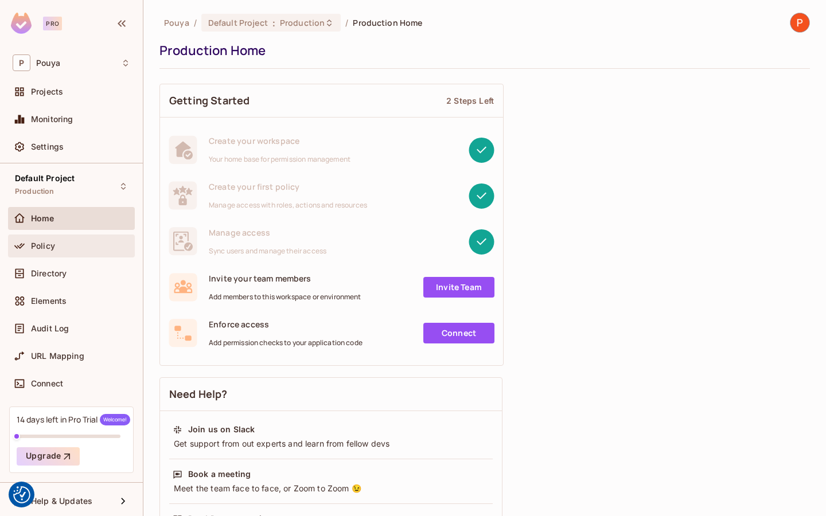
click at [57, 241] on div "Policy" at bounding box center [80, 245] width 99 height 9
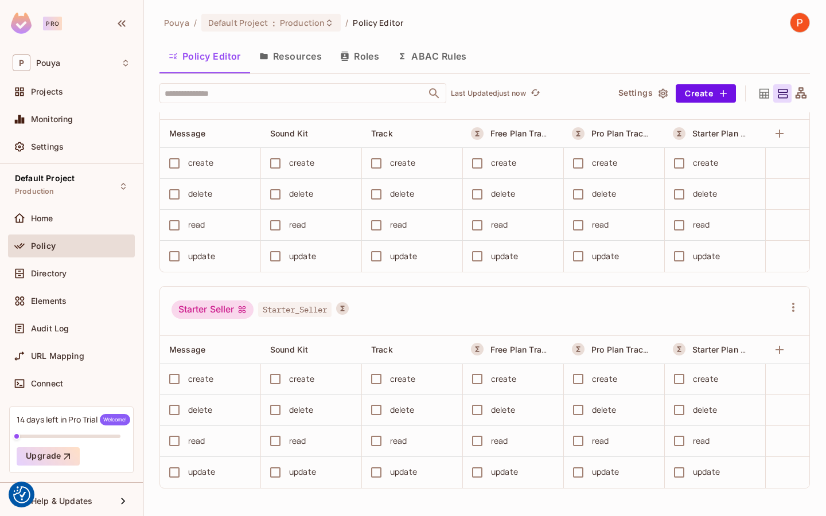
scroll to position [1, 0]
click at [512, 131] on span "Free Plan Tracks" at bounding box center [522, 132] width 65 height 11
click at [438, 60] on button "ABAC Rules" at bounding box center [432, 55] width 88 height 29
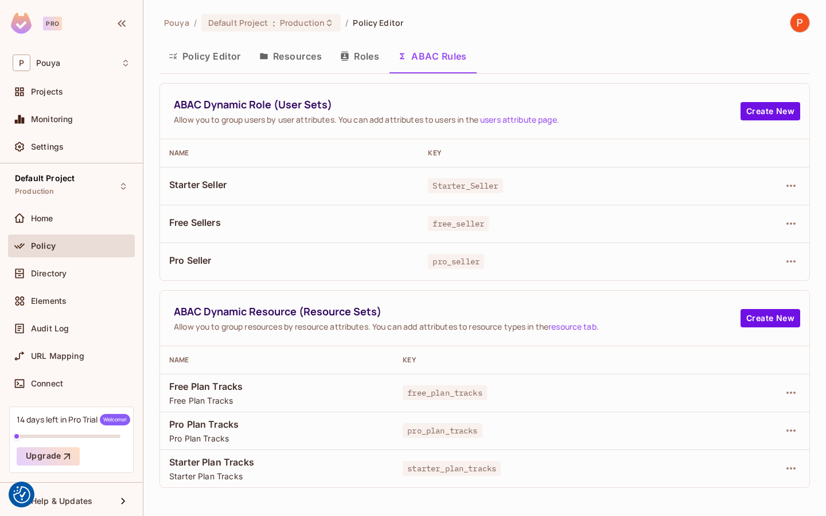
click at [192, 381] on span "Free Plan Tracks" at bounding box center [276, 386] width 215 height 13
copy span "Free Plan Tracks"
click at [793, 393] on icon "button" at bounding box center [790, 393] width 9 height 2
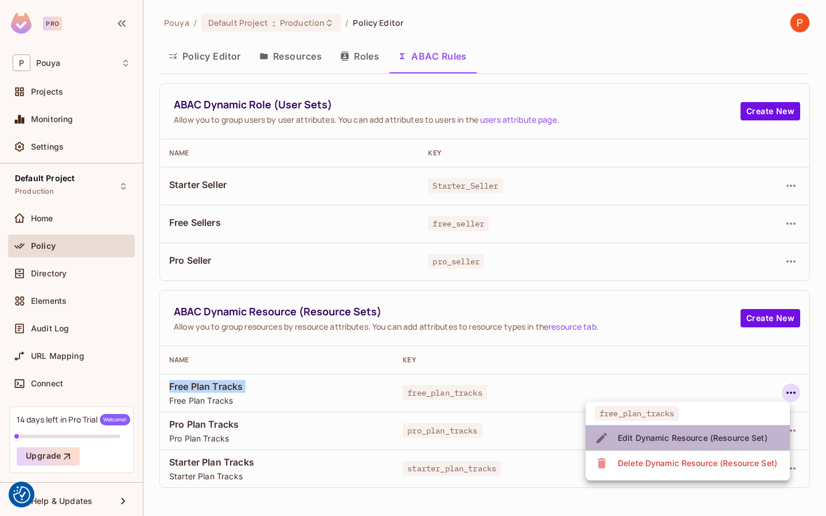
click at [709, 439] on div "Edit Dynamic Resource (Resource Set)" at bounding box center [693, 437] width 150 height 11
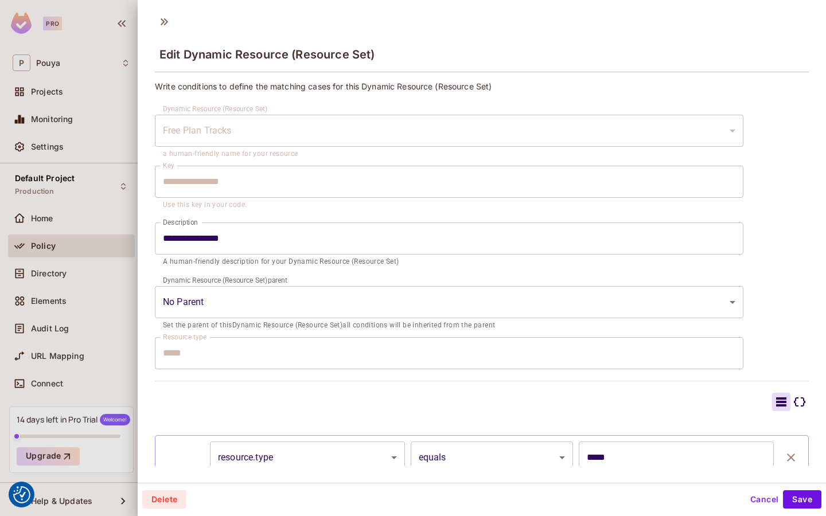
scroll to position [103, 0]
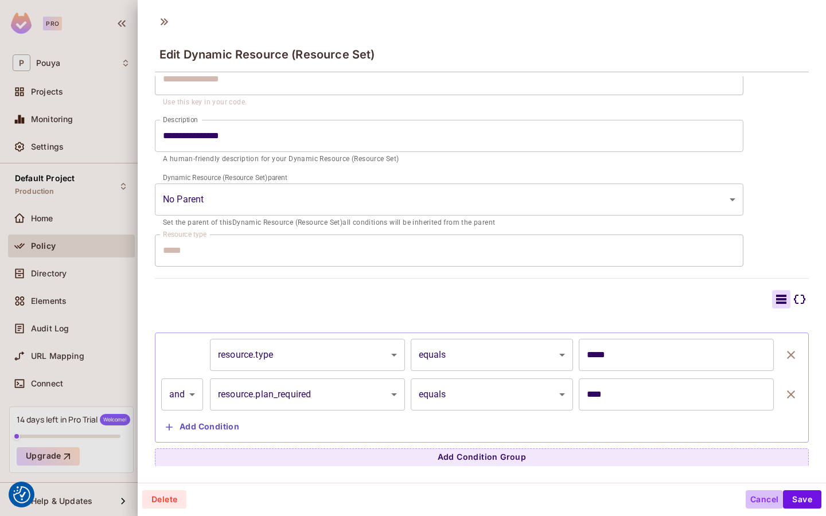
click at [761, 497] on button "Cancel" at bounding box center [763, 499] width 37 height 18
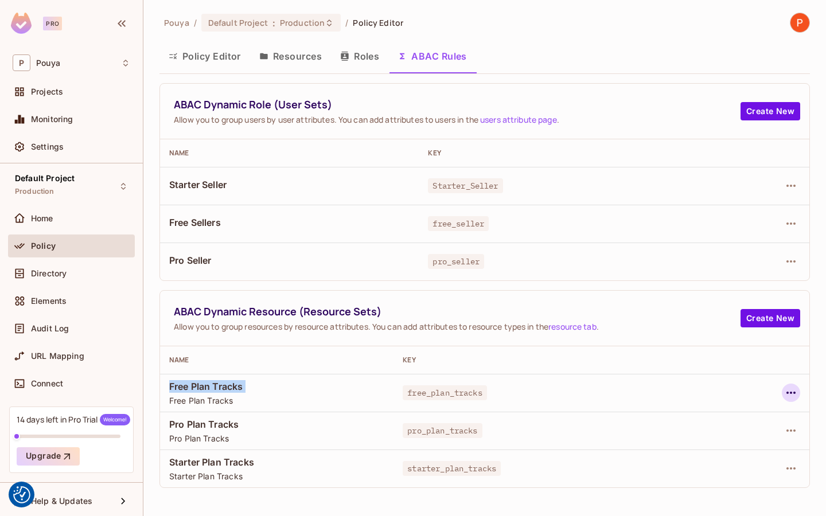
click at [796, 393] on icon "button" at bounding box center [791, 393] width 14 height 14
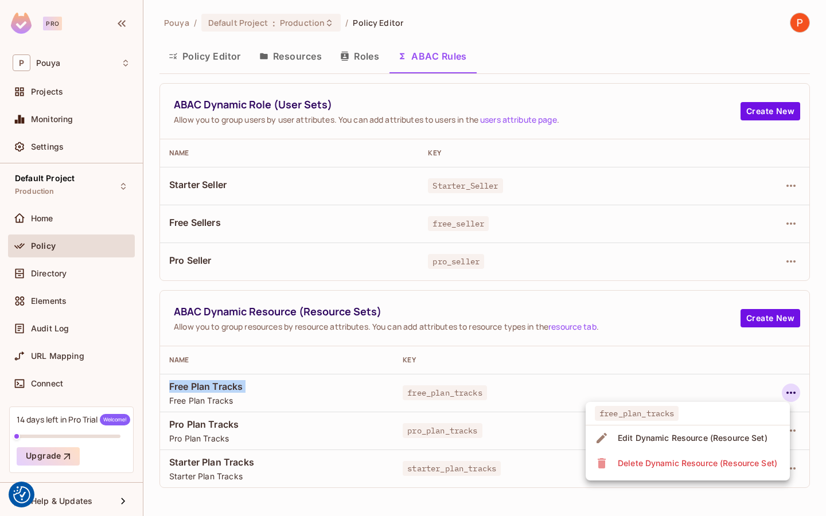
click at [705, 429] on span "Edit Dynamic Resource (Resource Set)" at bounding box center [692, 438] width 157 height 18
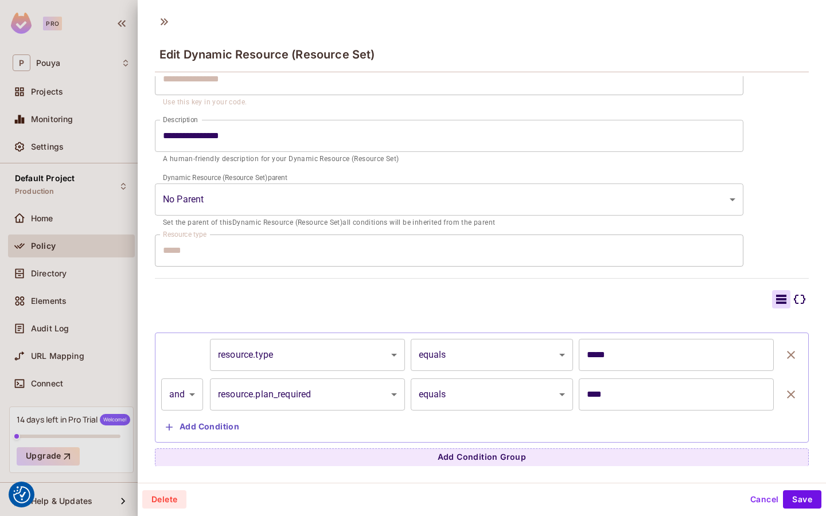
click at [72, 279] on div at bounding box center [413, 258] width 826 height 516
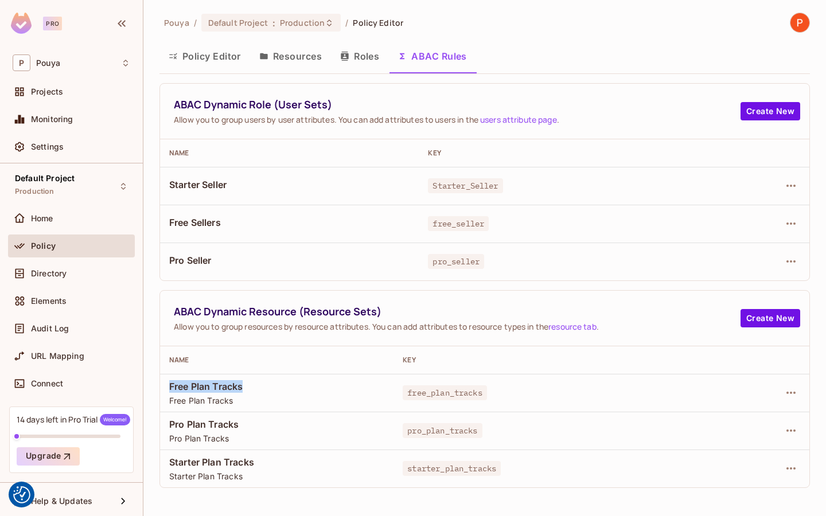
drag, startPoint x: 169, startPoint y: 384, endPoint x: 281, endPoint y: 384, distance: 111.8
click at [281, 384] on span "Free Plan Tracks" at bounding box center [276, 386] width 215 height 13
copy span "Free Plan Tracks"
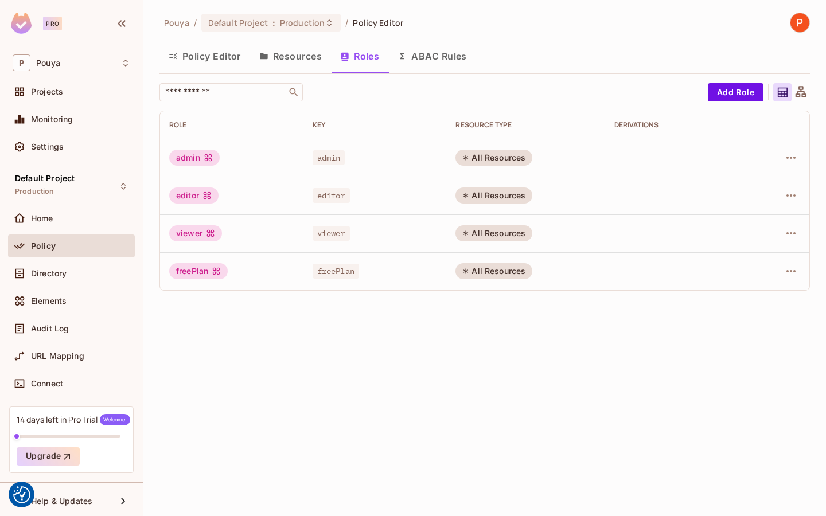
click at [278, 57] on button "Resources" at bounding box center [290, 56] width 81 height 29
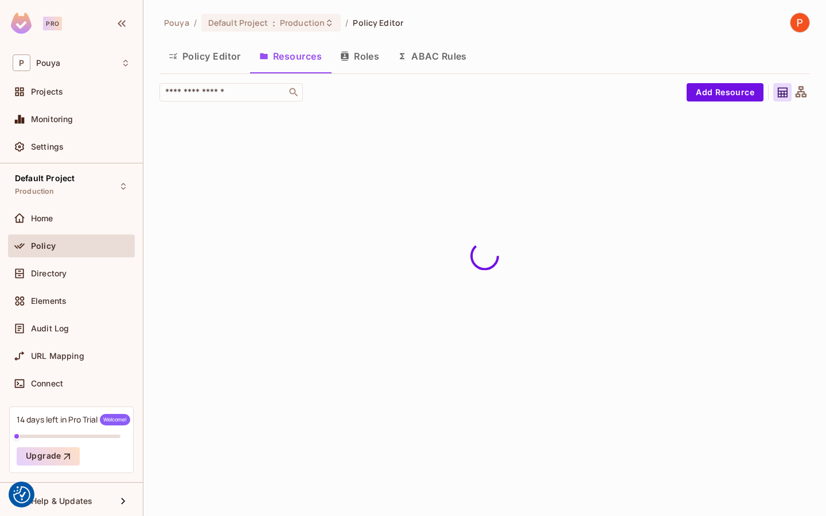
click at [733, 83] on button "Add Resource" at bounding box center [724, 92] width 77 height 18
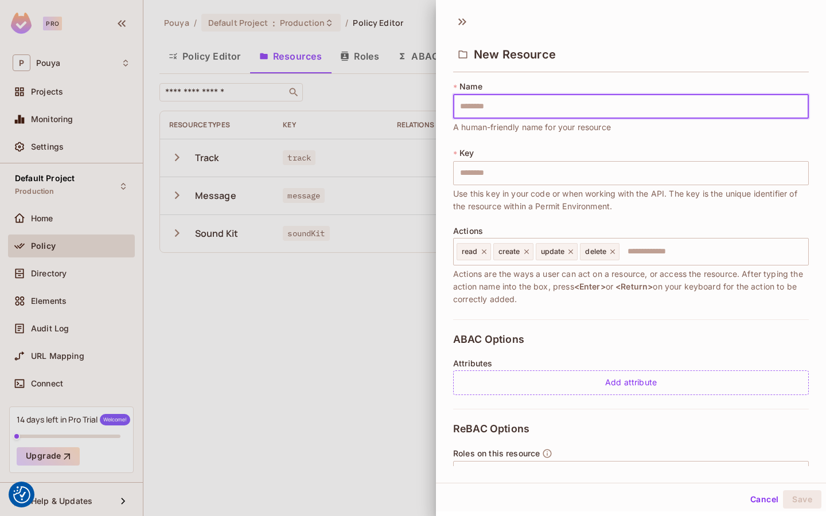
scroll to position [115, 0]
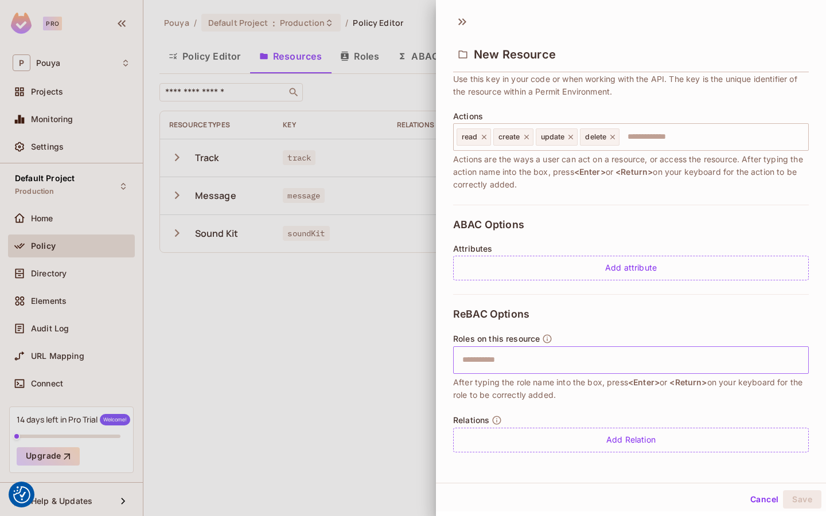
click at [603, 366] on input "text" at bounding box center [629, 360] width 348 height 23
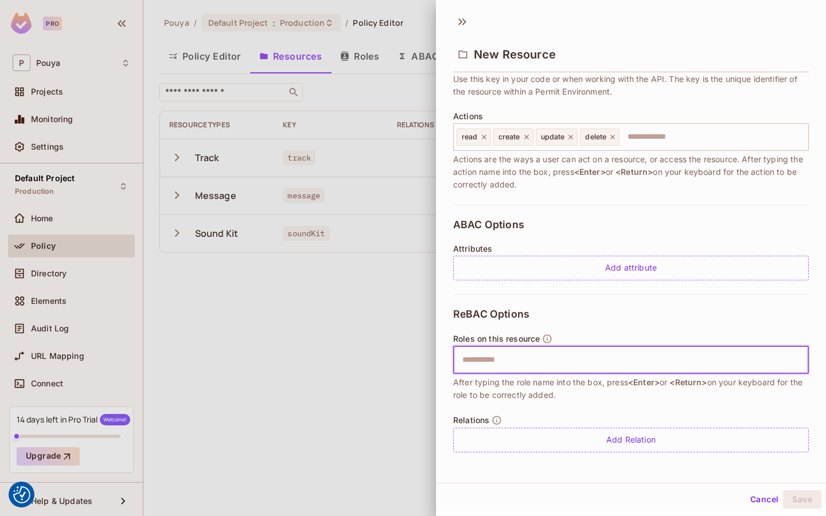
click at [576, 397] on span "After typing the role name into the box, press <Enter> or <Return> on your keyb…" at bounding box center [631, 388] width 356 height 25
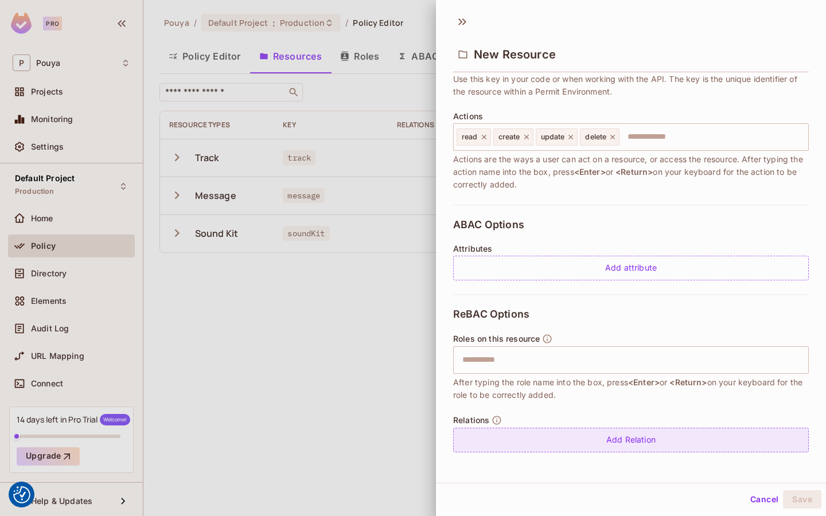
click at [555, 434] on div "Add Relation" at bounding box center [631, 440] width 356 height 25
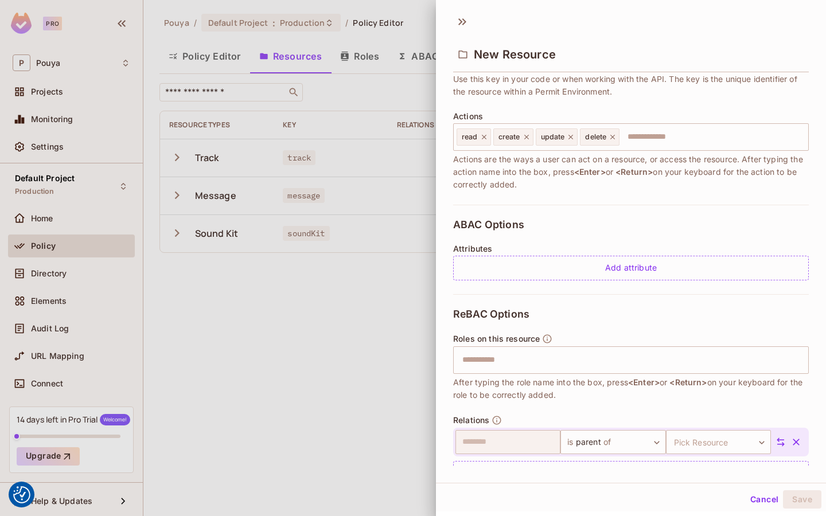
click at [575, 392] on span "After typing the role name into the box, press <Enter> or <Return> on your keyb…" at bounding box center [631, 388] width 356 height 25
click at [571, 327] on div "ReBAC Options Roles on this resource ​ After typing the role name into the box,…" at bounding box center [631, 396] width 356 height 205
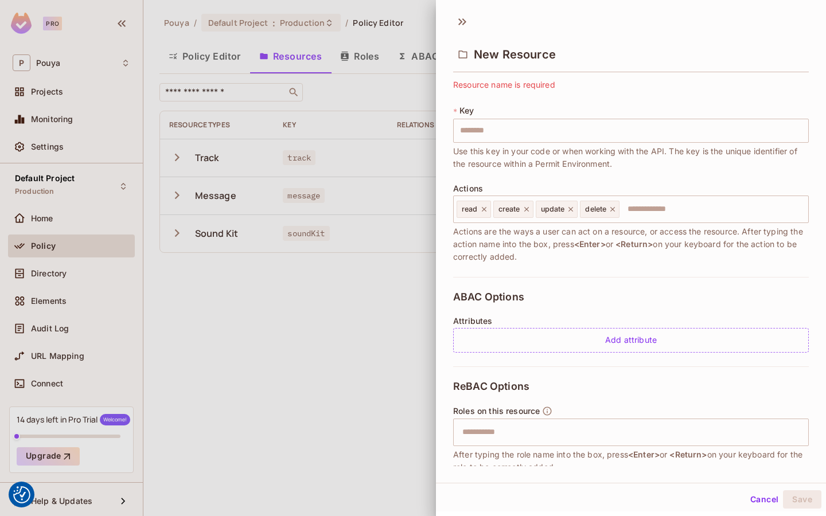
scroll to position [0, 0]
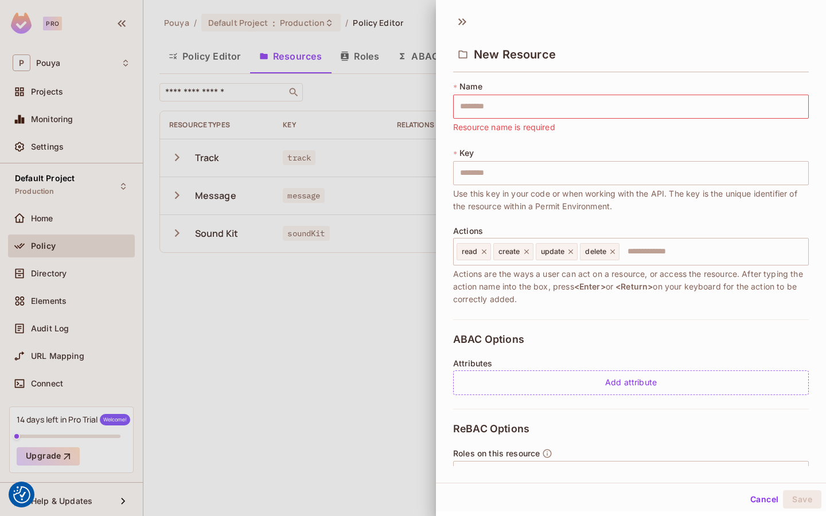
click at [204, 312] on div at bounding box center [413, 258] width 826 height 516
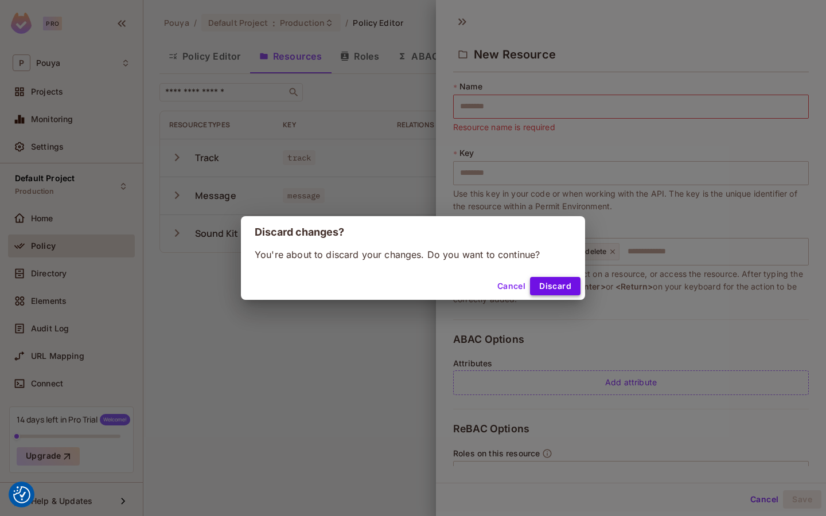
click at [548, 285] on button "Discard" at bounding box center [555, 286] width 50 height 18
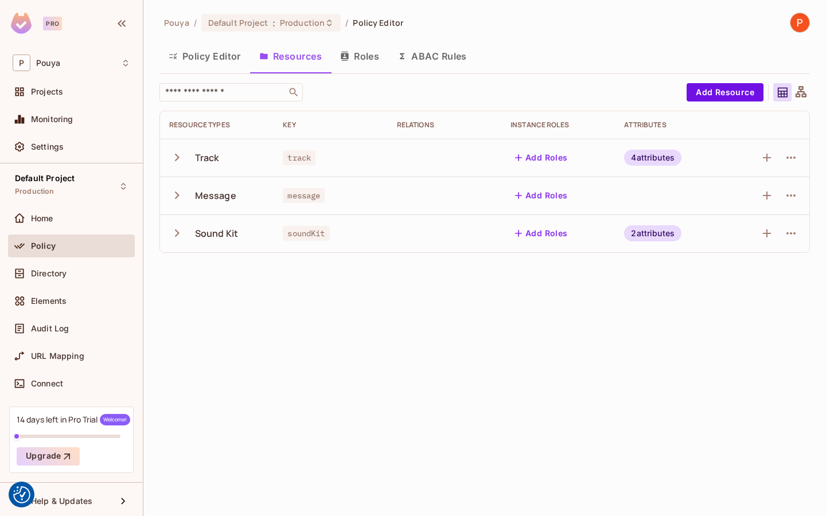
click at [443, 63] on button "ABAC Rules" at bounding box center [432, 56] width 88 height 29
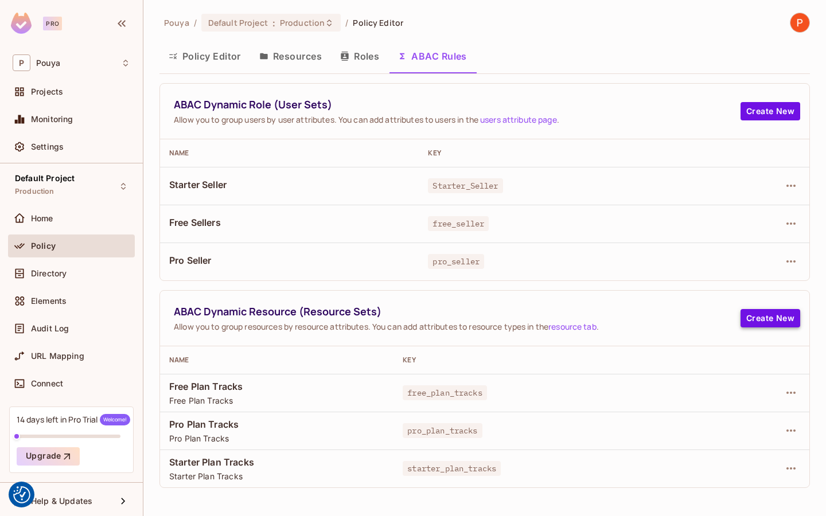
click at [751, 321] on button "Create New" at bounding box center [770, 318] width 60 height 18
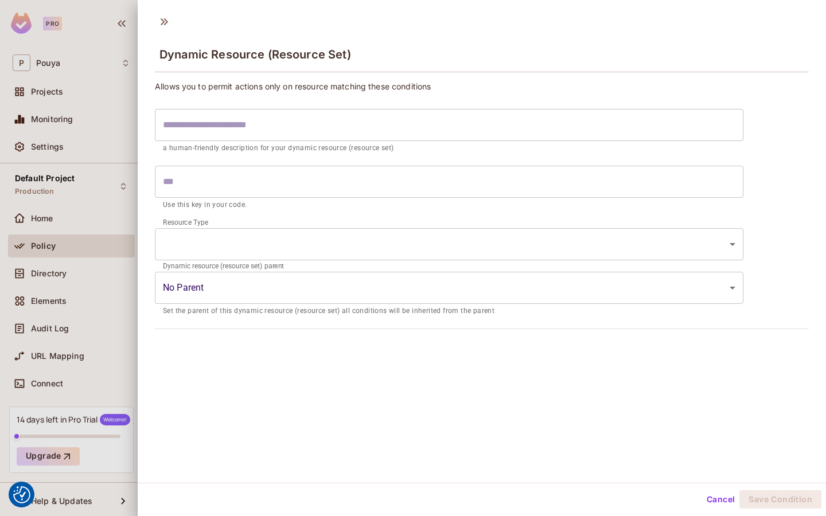
click at [400, 227] on div "Resource Type ​ ​" at bounding box center [449, 244] width 588 height 44
click at [392, 245] on body "We use cookies to enhance your browsing experience, serve personalized ads or c…" at bounding box center [413, 258] width 826 height 516
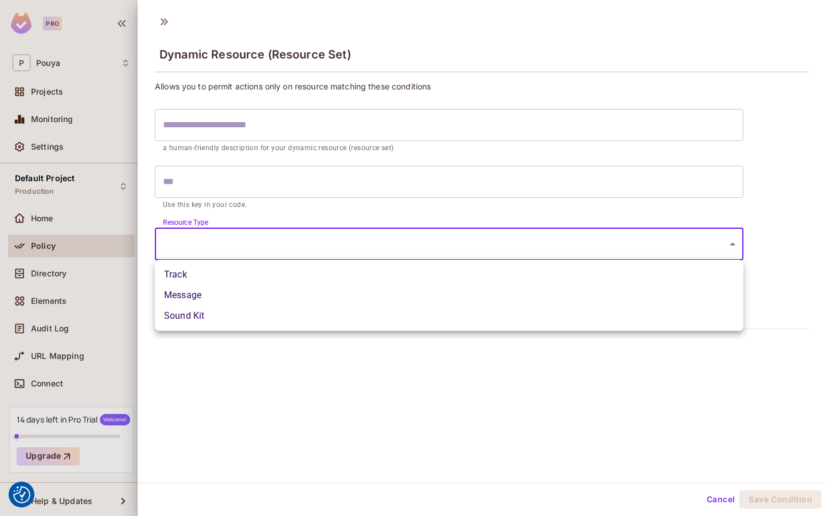
click at [359, 355] on div at bounding box center [413, 258] width 826 height 516
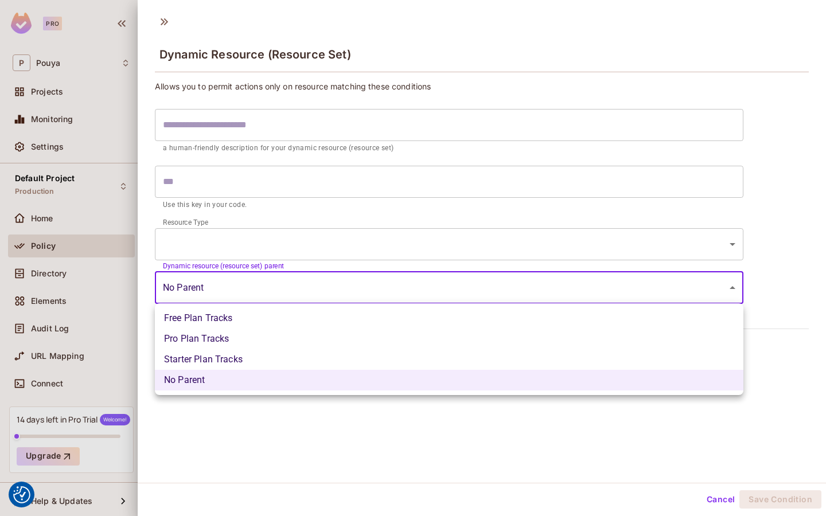
click at [358, 284] on body "We use cookies to enhance your browsing experience, serve personalized ads or c…" at bounding box center [413, 258] width 826 height 516
click at [312, 417] on div at bounding box center [413, 258] width 826 height 516
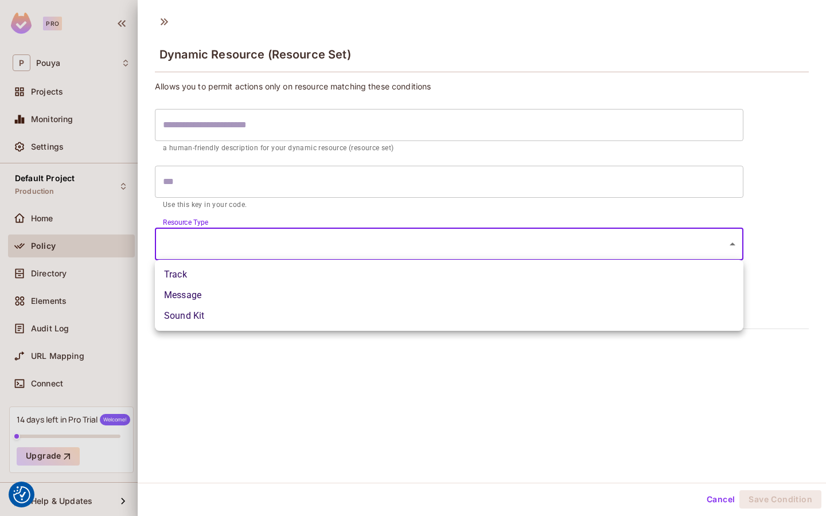
click at [339, 243] on body "We use cookies to enhance your browsing experience, serve personalized ads or c…" at bounding box center [413, 258] width 826 height 516
click at [339, 243] on div at bounding box center [413, 258] width 826 height 516
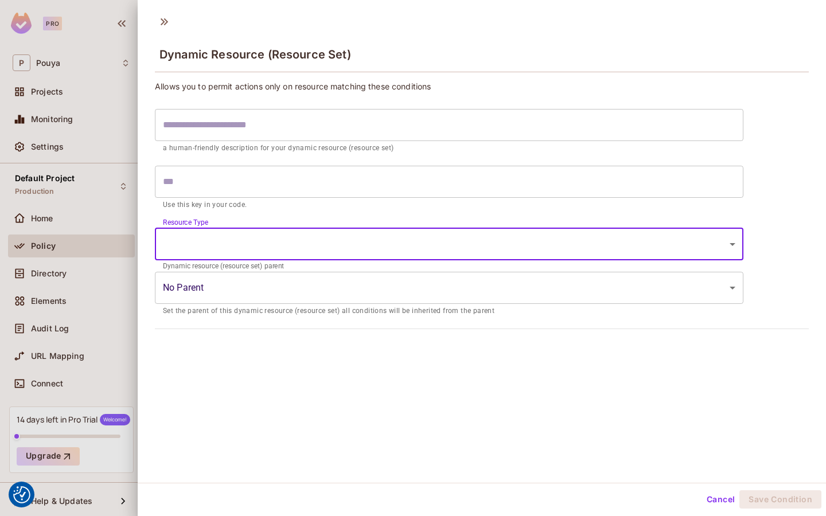
click at [332, 283] on body "We use cookies to enhance your browsing experience, serve personalized ads or c…" at bounding box center [413, 258] width 826 height 516
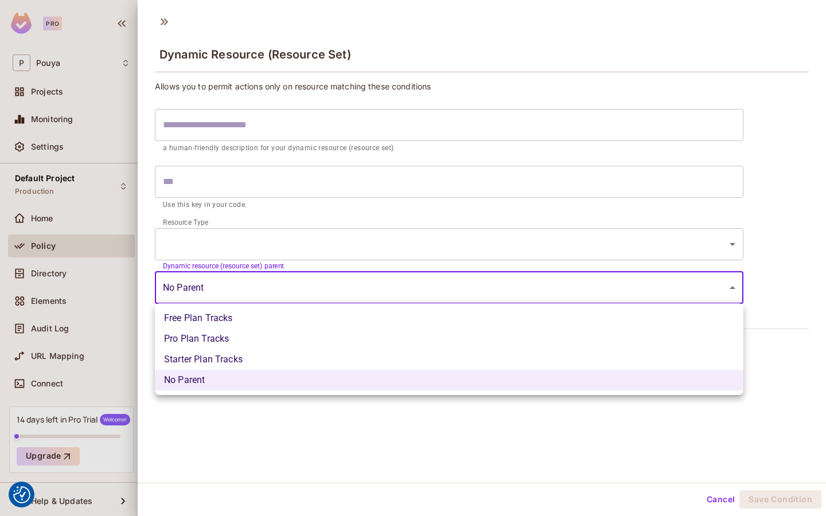
click at [332, 283] on div at bounding box center [413, 258] width 826 height 516
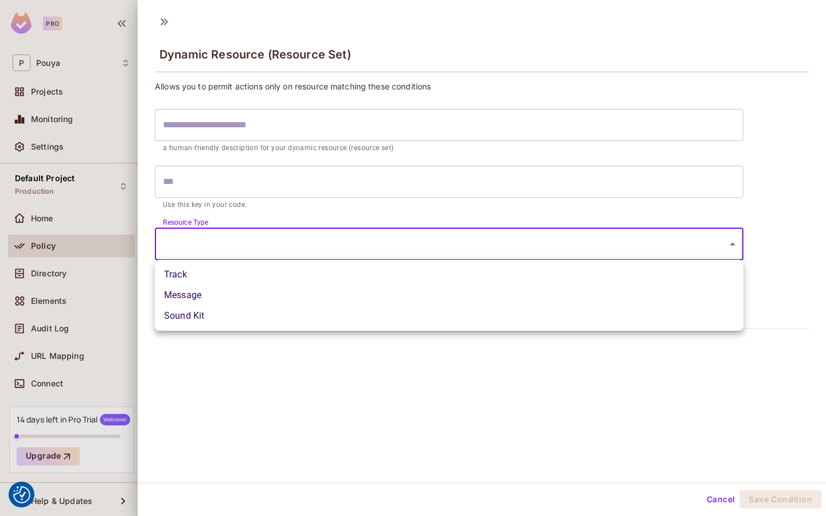
click at [360, 249] on body "We use cookies to enhance your browsing experience, serve personalized ads or c…" at bounding box center [413, 258] width 826 height 516
click at [360, 249] on div at bounding box center [413, 258] width 826 height 516
click at [320, 239] on body "We use cookies to enhance your browsing experience, serve personalized ads or c…" at bounding box center [413, 258] width 826 height 516
click at [320, 239] on div at bounding box center [413, 258] width 826 height 516
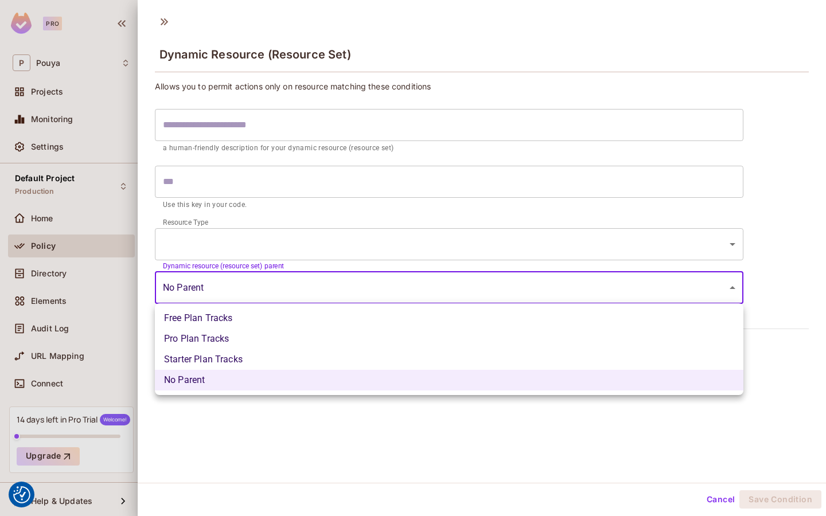
click at [278, 284] on body "We use cookies to enhance your browsing experience, serve personalized ads or c…" at bounding box center [413, 258] width 826 height 516
click at [278, 284] on div at bounding box center [413, 258] width 826 height 516
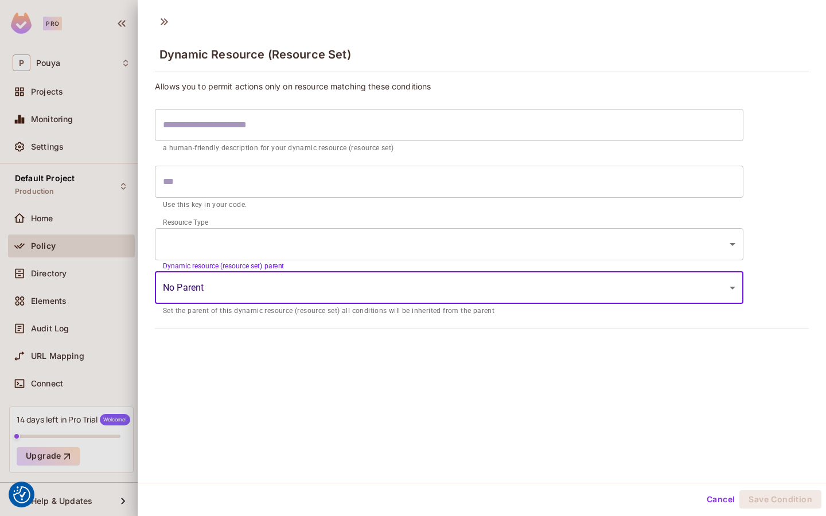
click at [278, 284] on body "We use cookies to enhance your browsing experience, serve personalized ads or c…" at bounding box center [413, 258] width 826 height 516
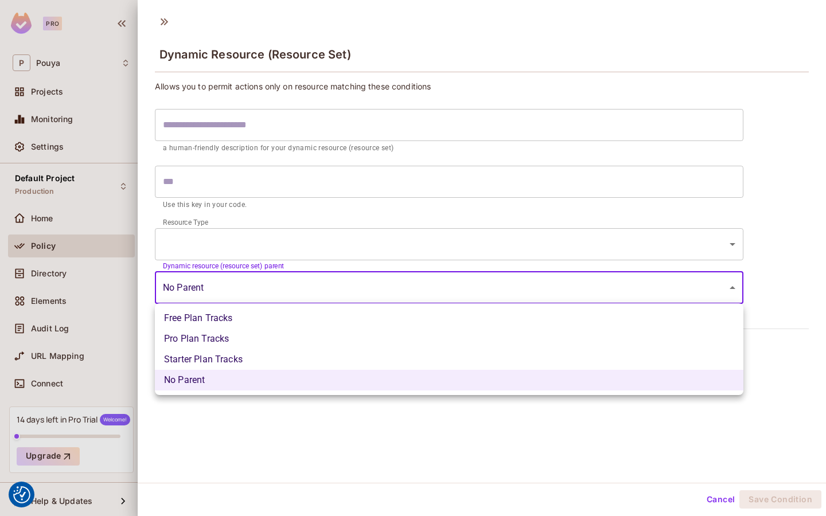
click at [278, 284] on div at bounding box center [413, 258] width 826 height 516
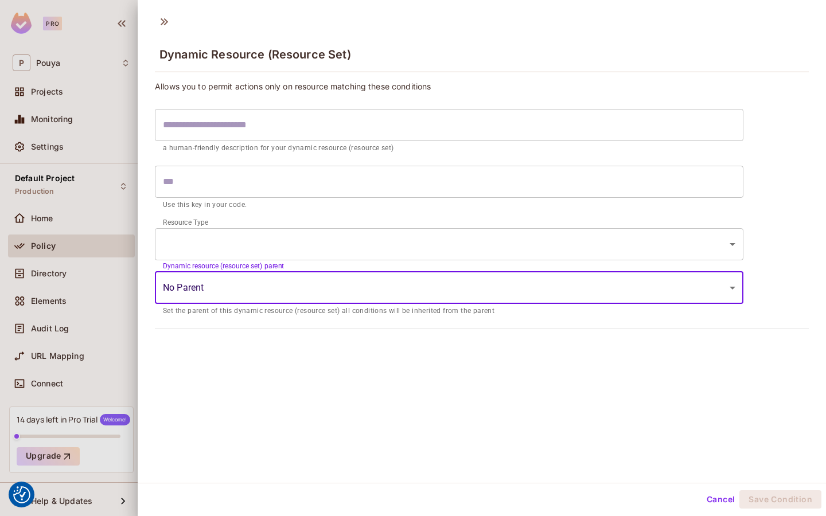
click at [92, 264] on div at bounding box center [413, 258] width 826 height 516
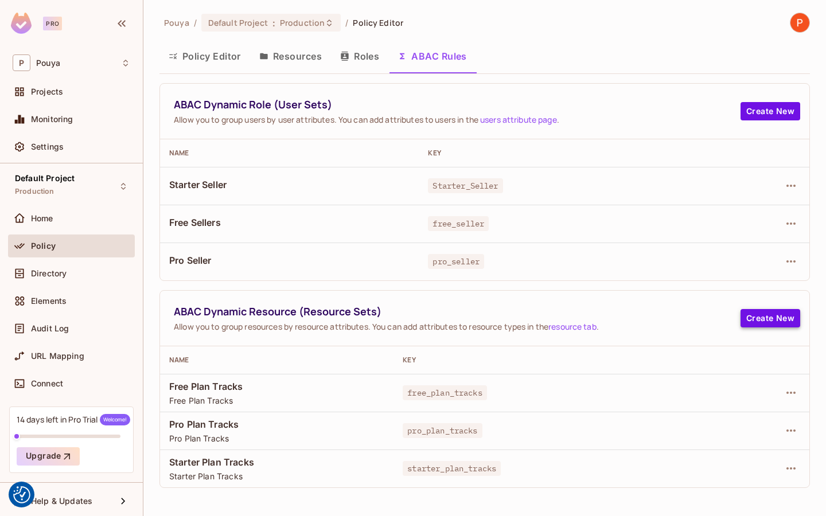
click at [762, 321] on button "Create New" at bounding box center [770, 318] width 60 height 18
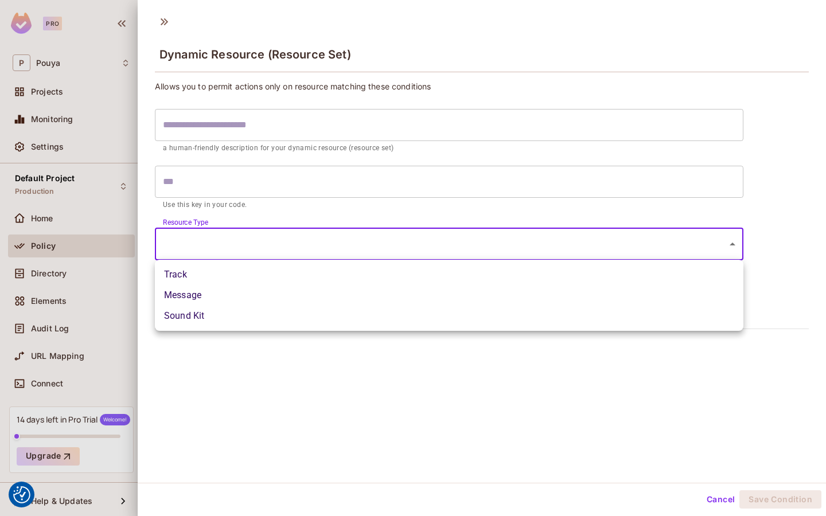
click at [439, 240] on body "We use cookies to enhance your browsing experience, serve personalized ads or c…" at bounding box center [413, 258] width 826 height 516
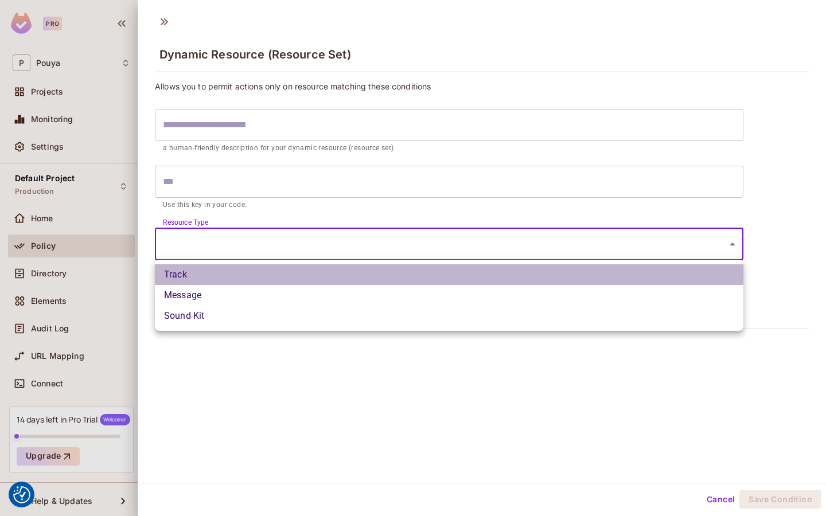
click at [404, 274] on li "Track" at bounding box center [449, 274] width 588 height 21
type input "*****"
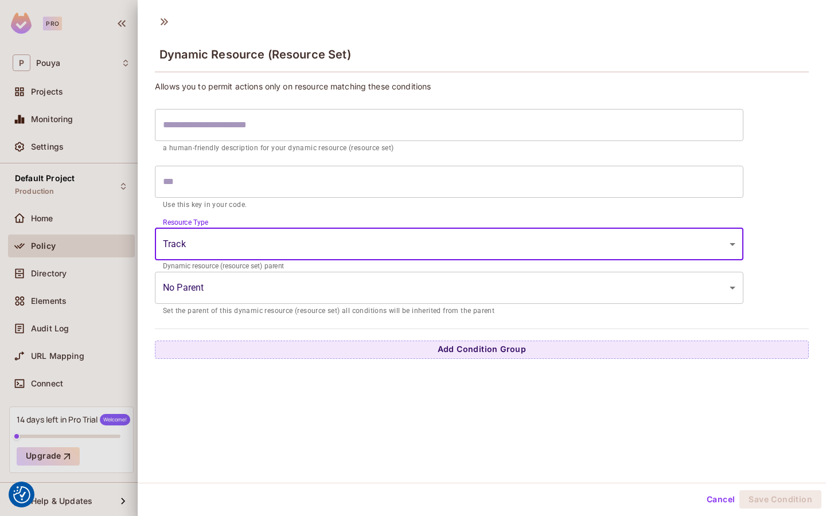
click at [407, 182] on input "text" at bounding box center [449, 182] width 588 height 32
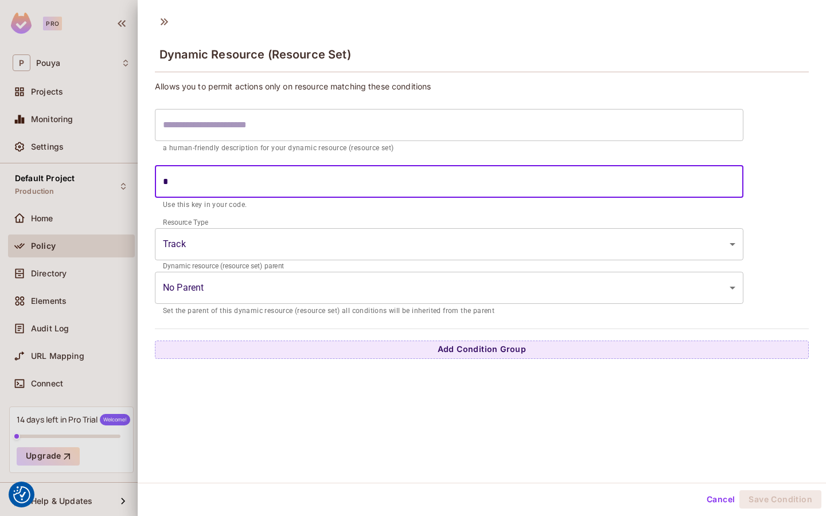
type input "*"
click at [397, 112] on input "text" at bounding box center [449, 125] width 588 height 32
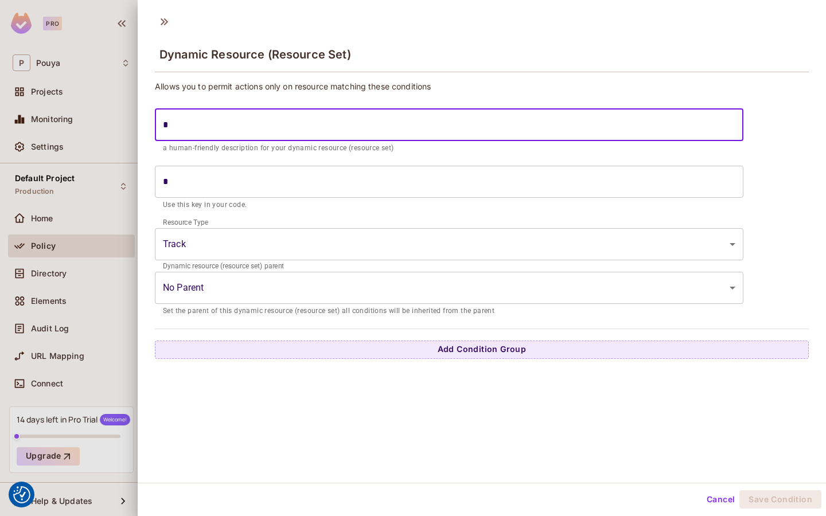
type input "*"
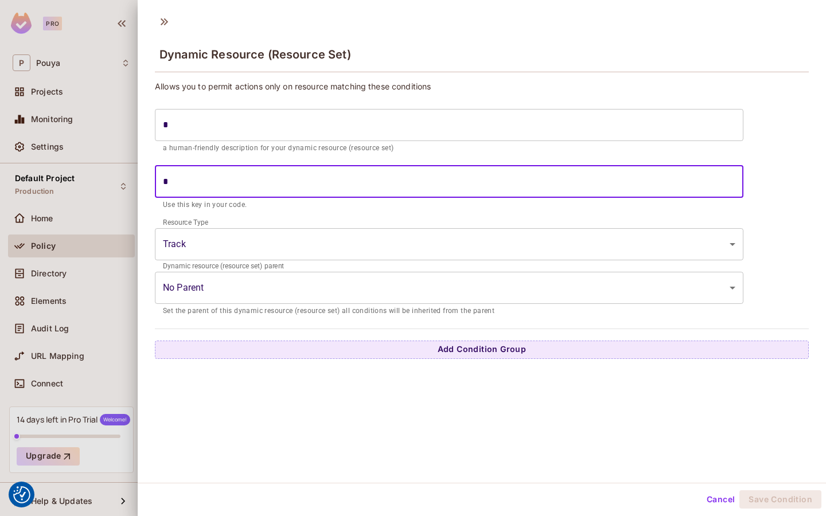
click at [358, 182] on input "*" at bounding box center [449, 182] width 588 height 32
type input "**"
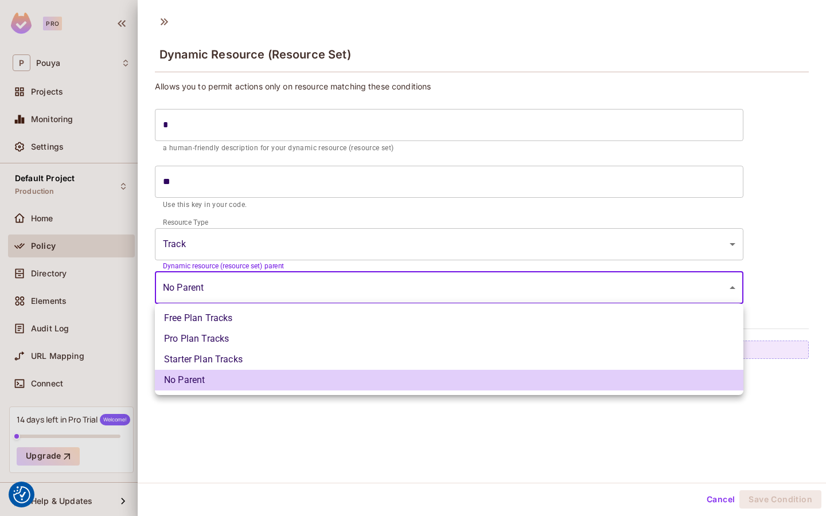
click at [323, 283] on body "We use cookies to enhance your browsing experience, serve personalized ads or c…" at bounding box center [413, 258] width 826 height 516
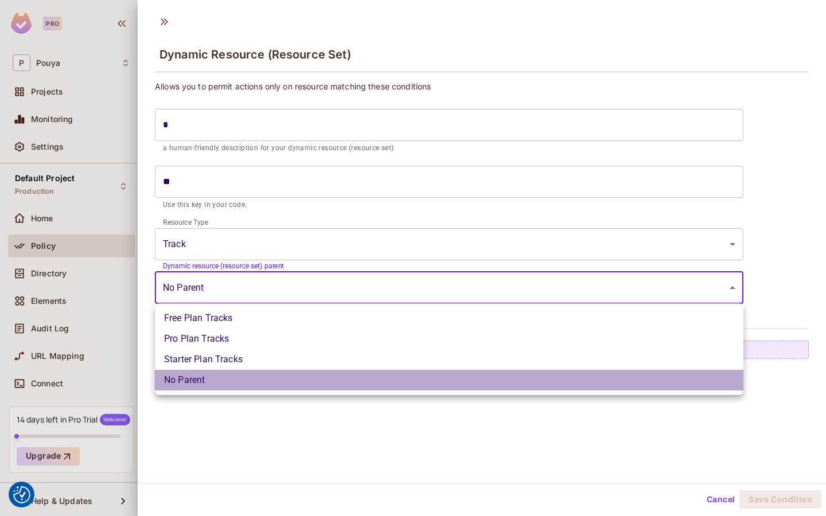
click at [276, 373] on li "No Parent" at bounding box center [449, 380] width 588 height 21
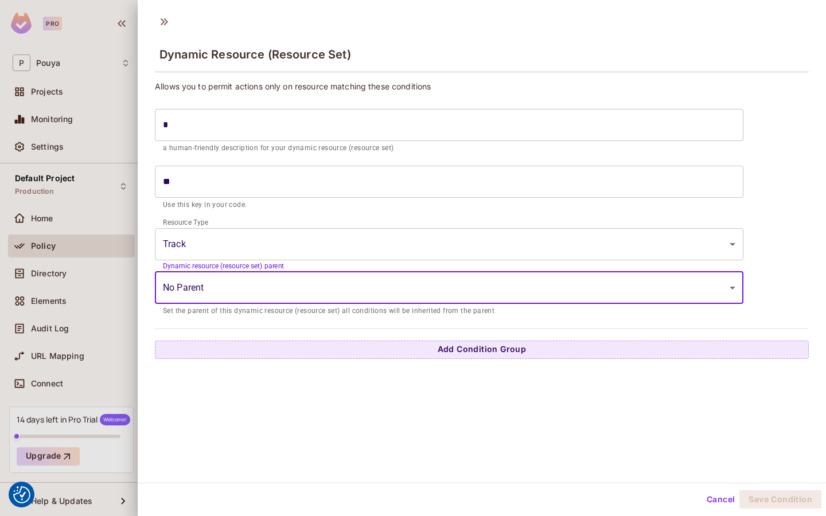
click at [261, 252] on body "We use cookies to enhance your browsing experience, serve personalized ads or c…" at bounding box center [413, 258] width 826 height 516
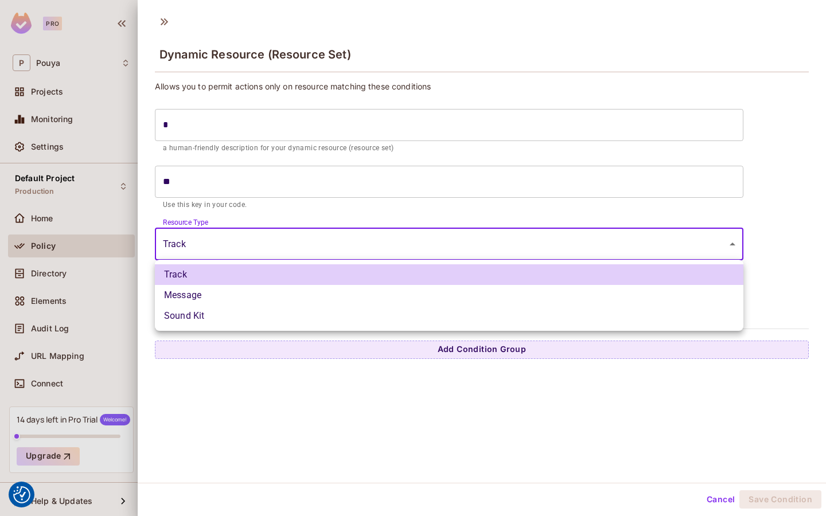
click at [249, 291] on li "Message" at bounding box center [449, 295] width 588 height 21
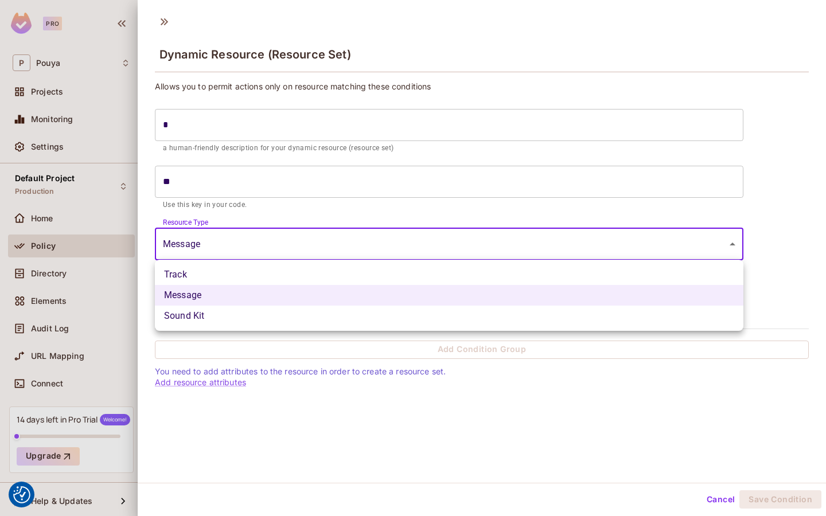
click at [259, 234] on body "We use cookies to enhance your browsing experience, serve personalized ads or c…" at bounding box center [413, 258] width 826 height 516
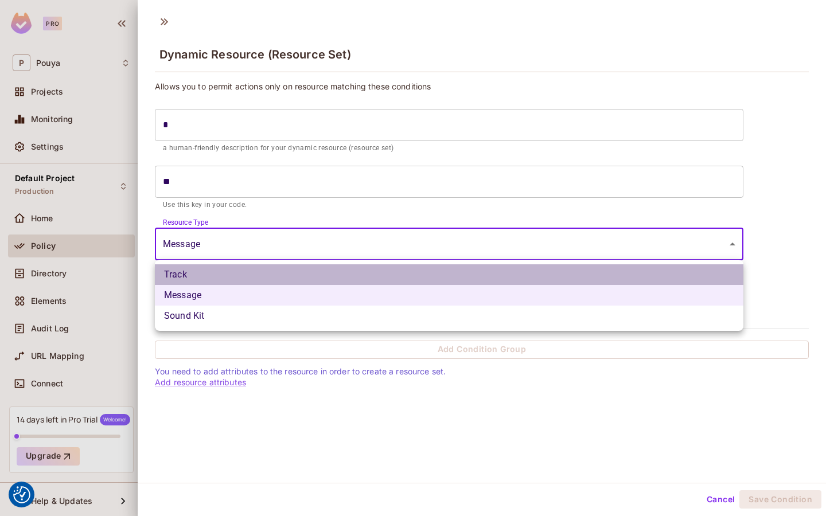
click at [248, 271] on li "Track" at bounding box center [449, 274] width 588 height 21
type input "*****"
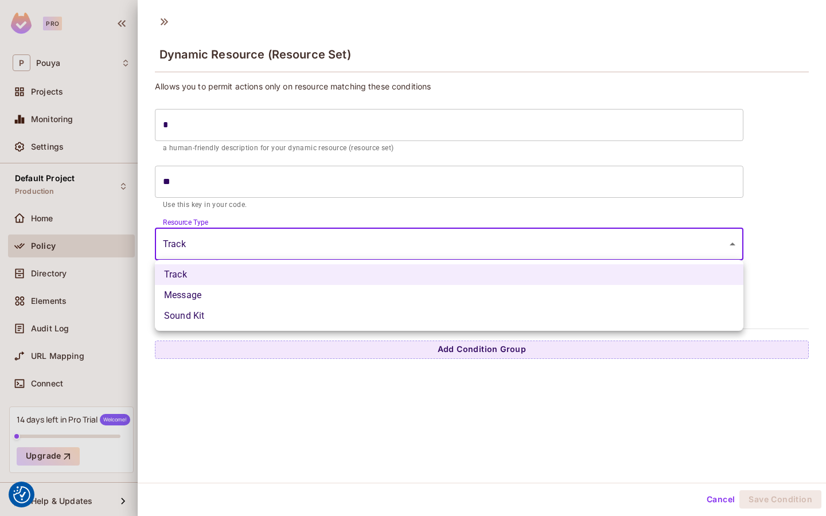
click at [241, 241] on body "We use cookies to enhance your browsing experience, serve personalized ads or c…" at bounding box center [413, 258] width 826 height 516
click at [352, 401] on div at bounding box center [413, 258] width 826 height 516
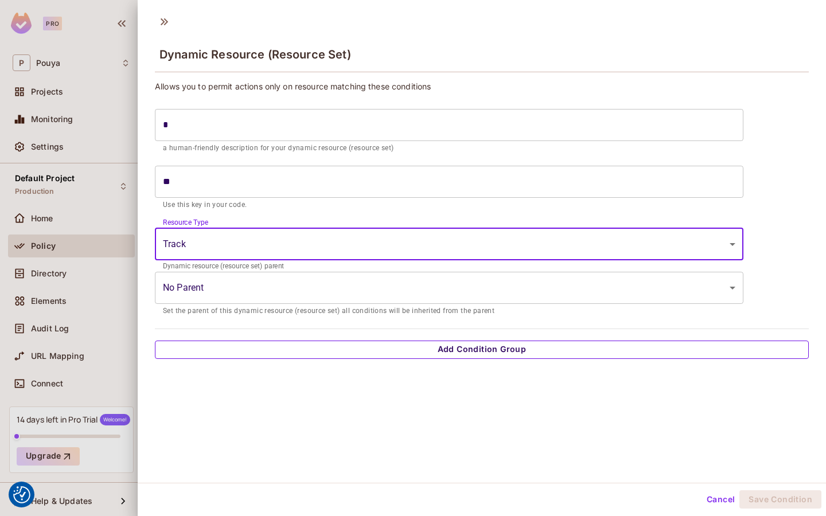
click at [388, 346] on button "Add Condition Group" at bounding box center [482, 350] width 654 height 18
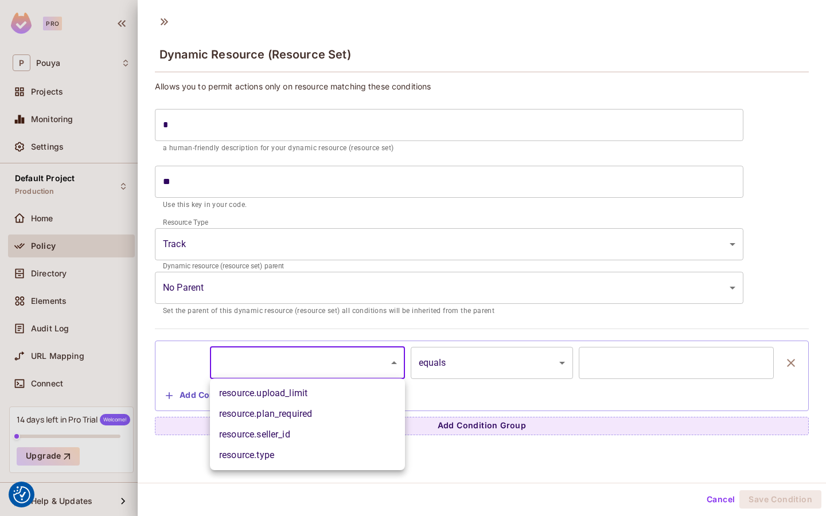
click at [310, 377] on body "We use cookies to enhance your browsing experience, serve personalized ads or c…" at bounding box center [413, 258] width 826 height 516
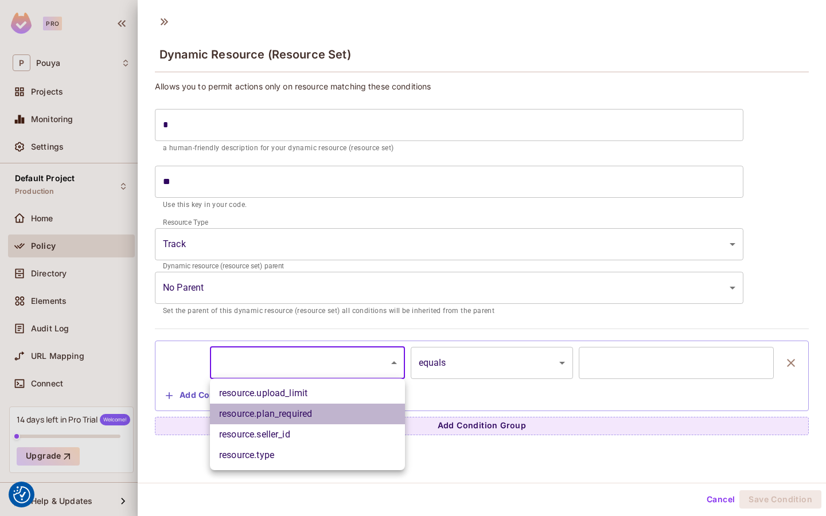
click at [311, 411] on li "resource.plan_required" at bounding box center [307, 414] width 195 height 21
type input "**********"
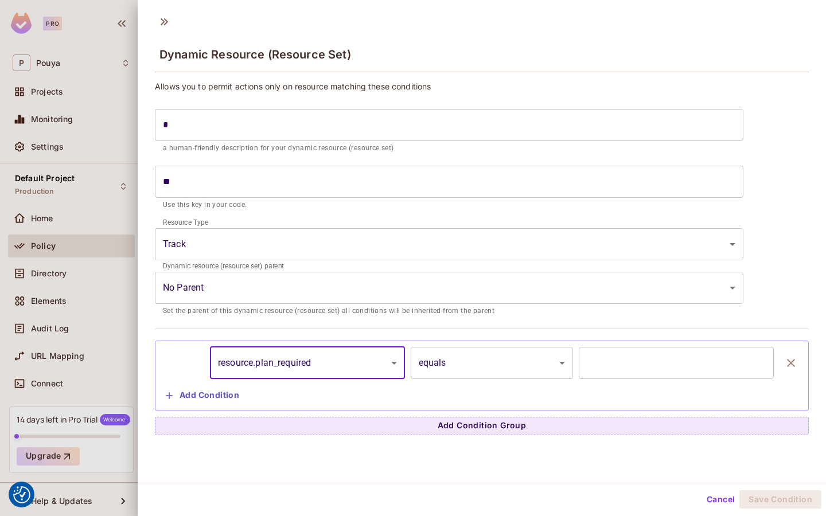
click at [606, 353] on input "text" at bounding box center [676, 363] width 195 height 32
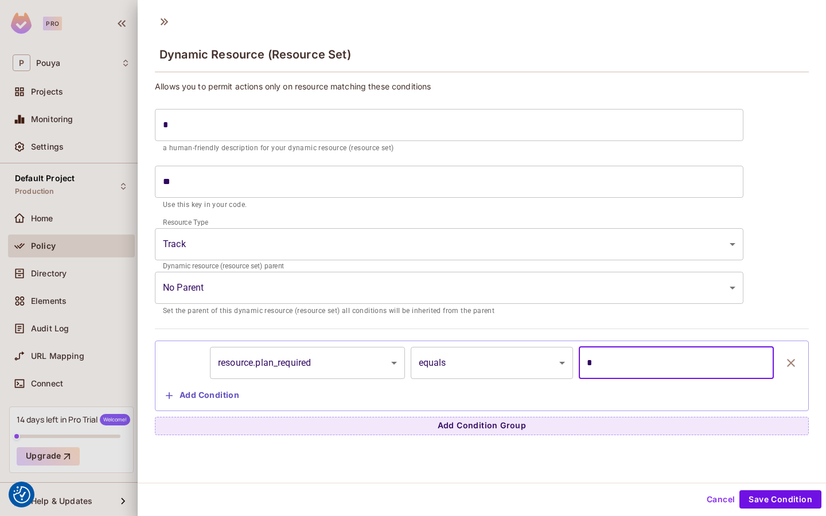
type input "*"
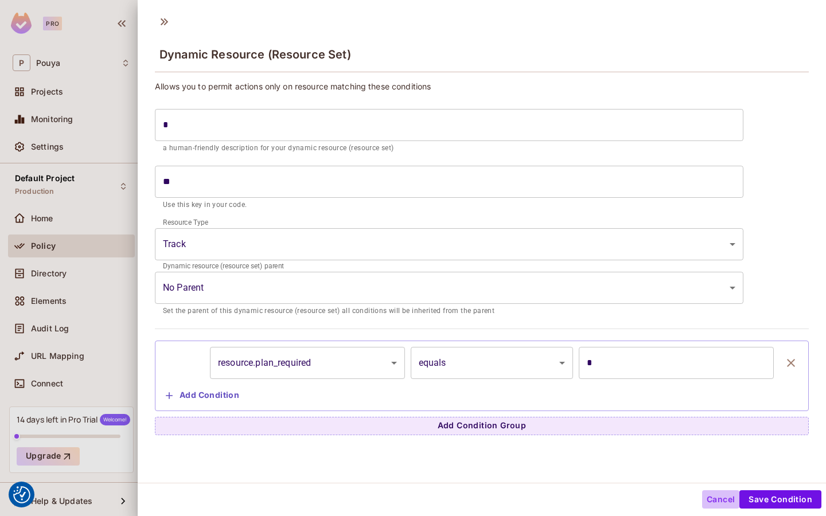
click at [713, 499] on button "Cancel" at bounding box center [720, 499] width 37 height 18
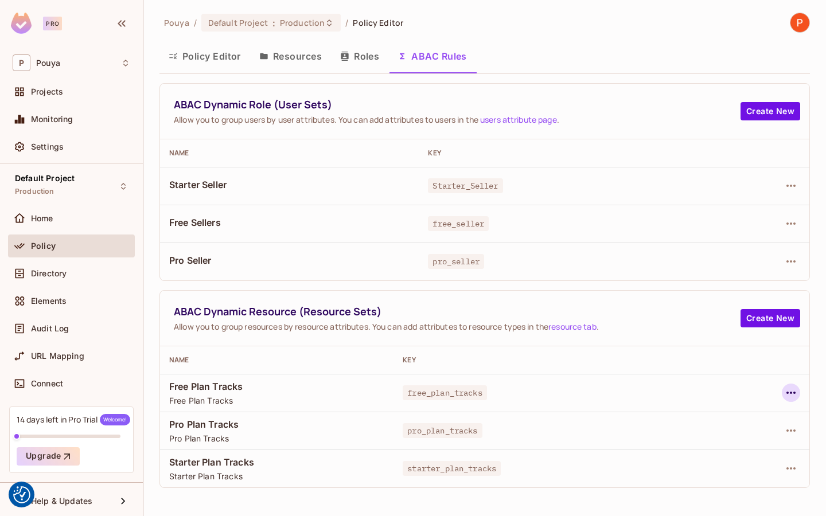
click at [783, 396] on button "button" at bounding box center [791, 393] width 18 height 18
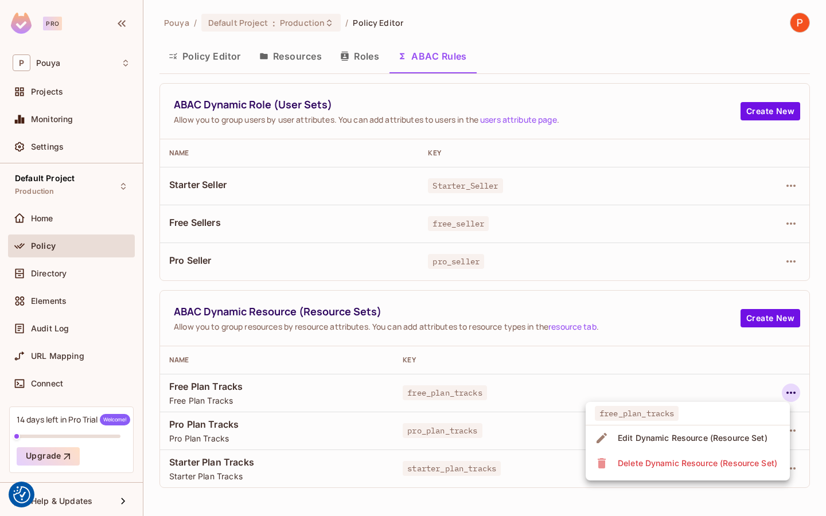
click at [702, 435] on div "Edit Dynamic Resource (Resource Set)" at bounding box center [693, 437] width 150 height 11
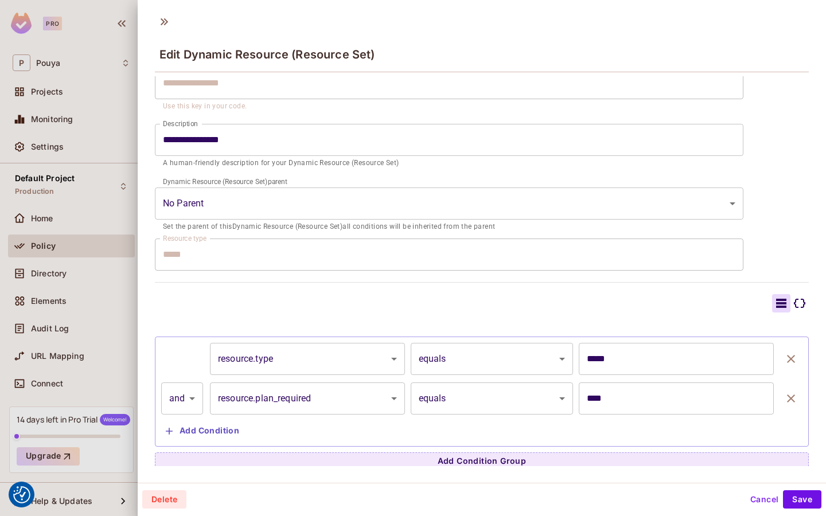
scroll to position [103, 0]
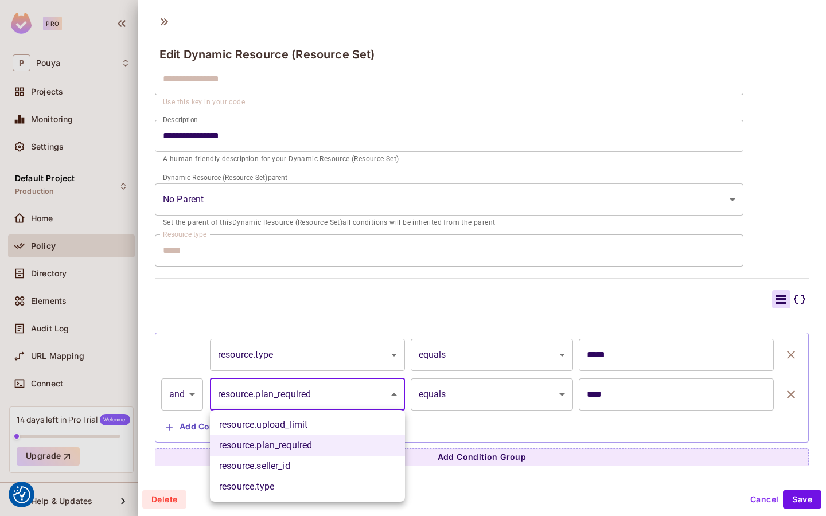
drag, startPoint x: 258, startPoint y: 395, endPoint x: 331, endPoint y: 395, distance: 73.4
click at [331, 395] on body "We use cookies to enhance your browsing experience, serve personalized ads or c…" at bounding box center [413, 258] width 826 height 516
click at [255, 446] on li "resource.plan_required" at bounding box center [307, 445] width 195 height 21
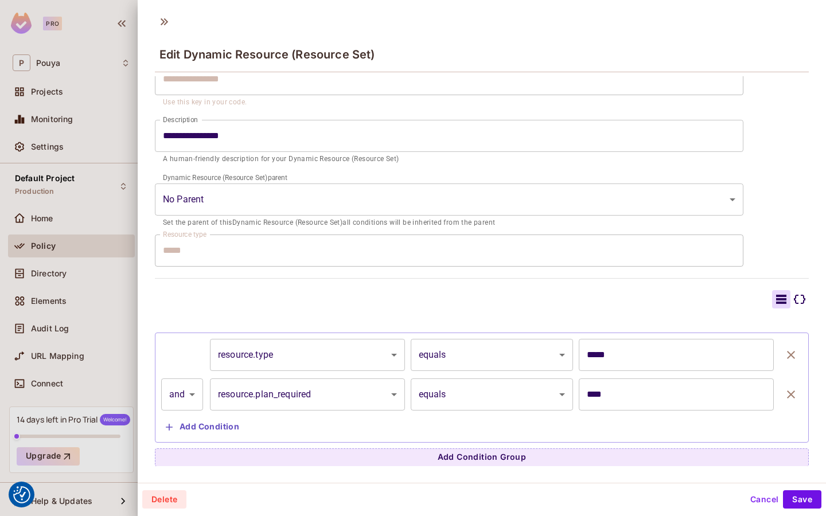
click at [76, 243] on div at bounding box center [413, 258] width 826 height 516
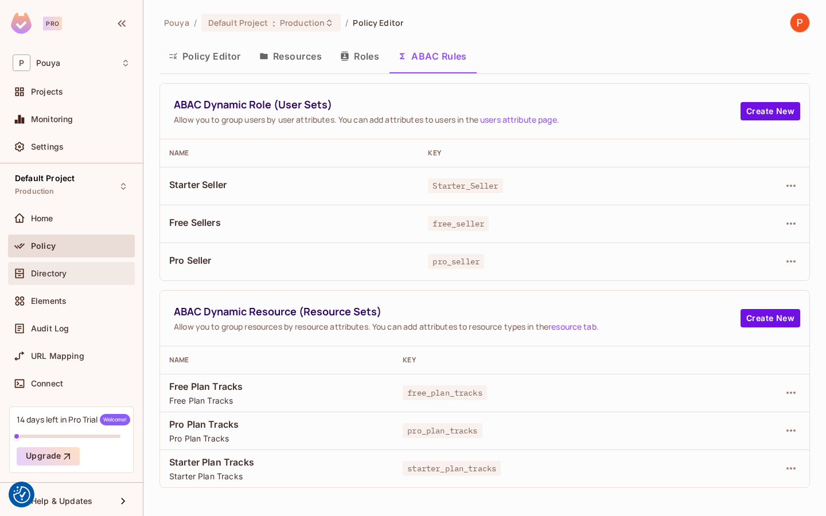
click at [12, 271] on div "Directory" at bounding box center [71, 273] width 127 height 23
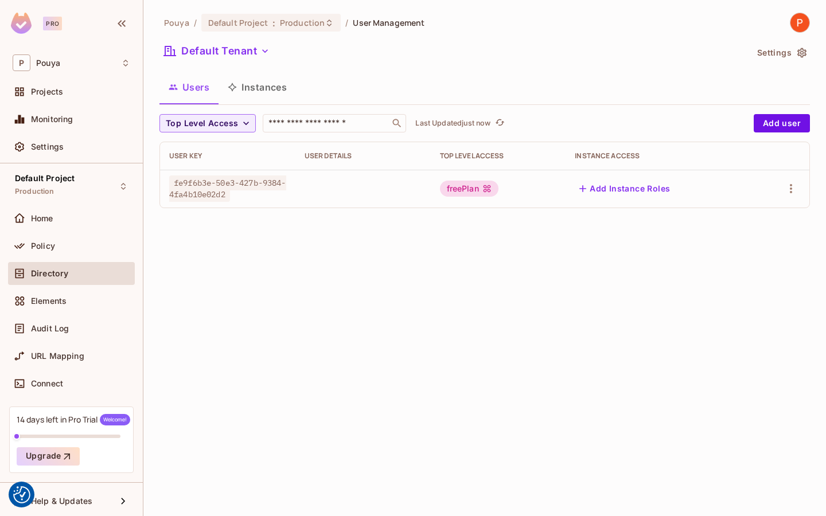
click at [784, 60] on button "Settings" at bounding box center [780, 53] width 57 height 18
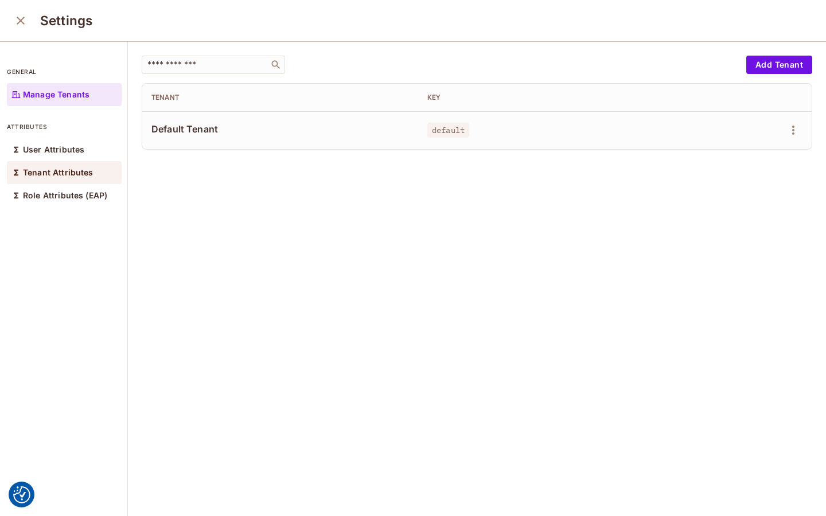
click at [81, 162] on div "Tenant Attributes" at bounding box center [64, 172] width 115 height 23
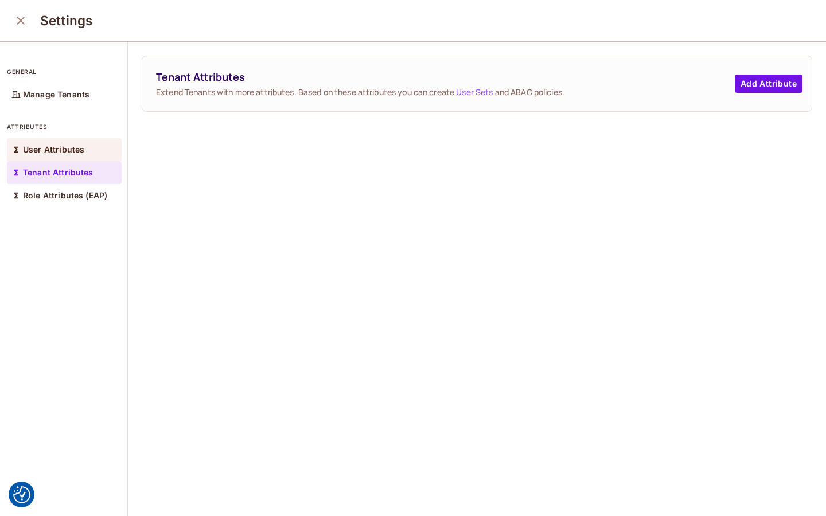
click at [69, 153] on p "User Attributes" at bounding box center [53, 149] width 61 height 9
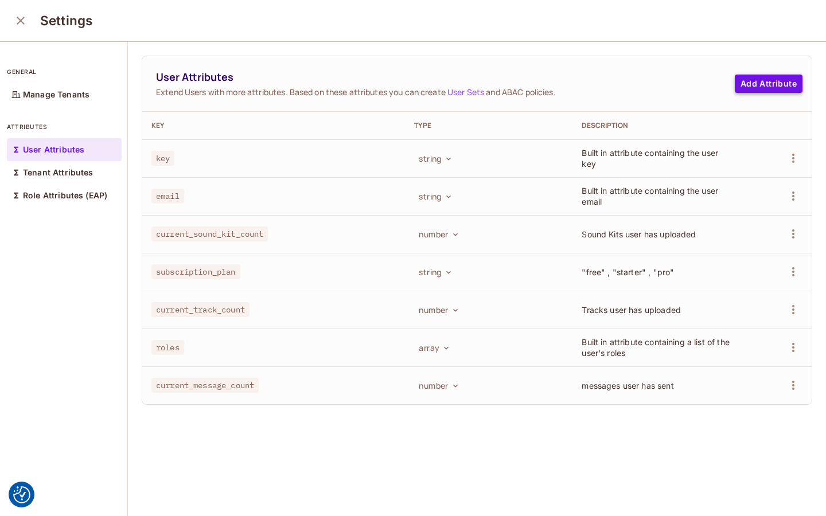
click at [757, 89] on button "Add Attribute" at bounding box center [769, 84] width 68 height 18
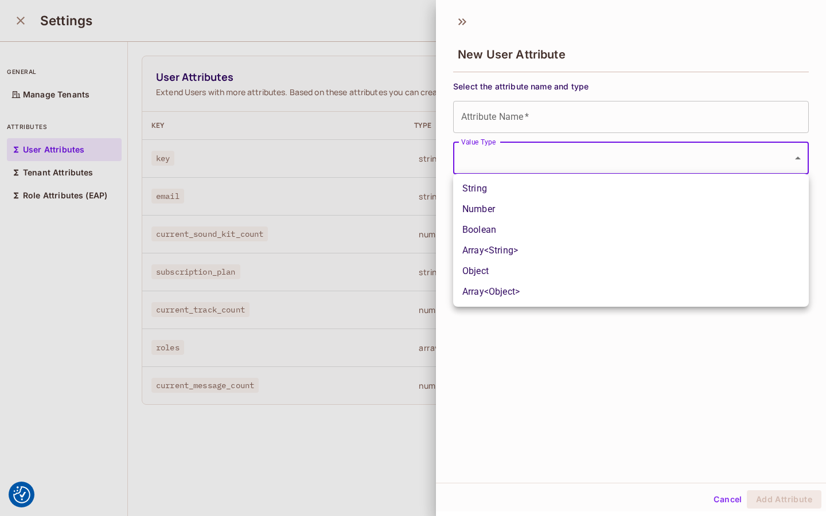
click at [525, 172] on body "We use cookies to enhance your browsing experience, serve personalized ads or c…" at bounding box center [413, 258] width 826 height 516
click at [525, 172] on div at bounding box center [413, 258] width 826 height 516
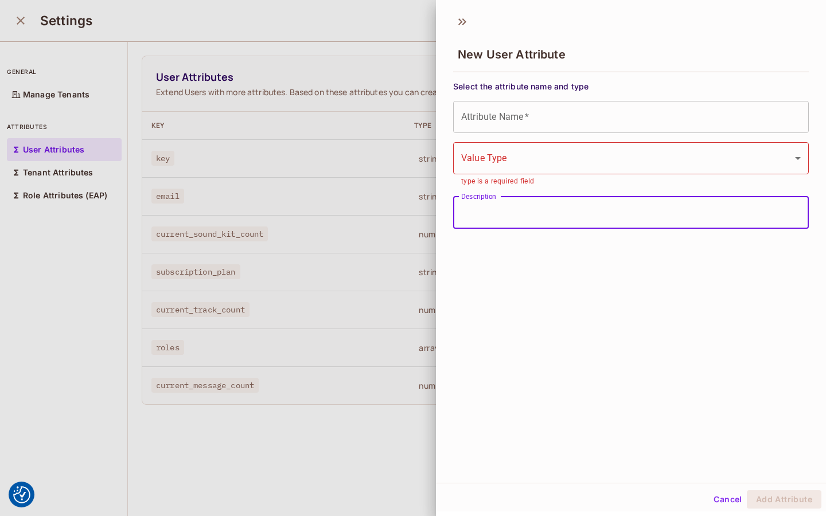
click at [510, 208] on input "Description" at bounding box center [631, 213] width 356 height 32
click at [349, 208] on div at bounding box center [413, 258] width 826 height 516
